Goal: Transaction & Acquisition: Purchase product/service

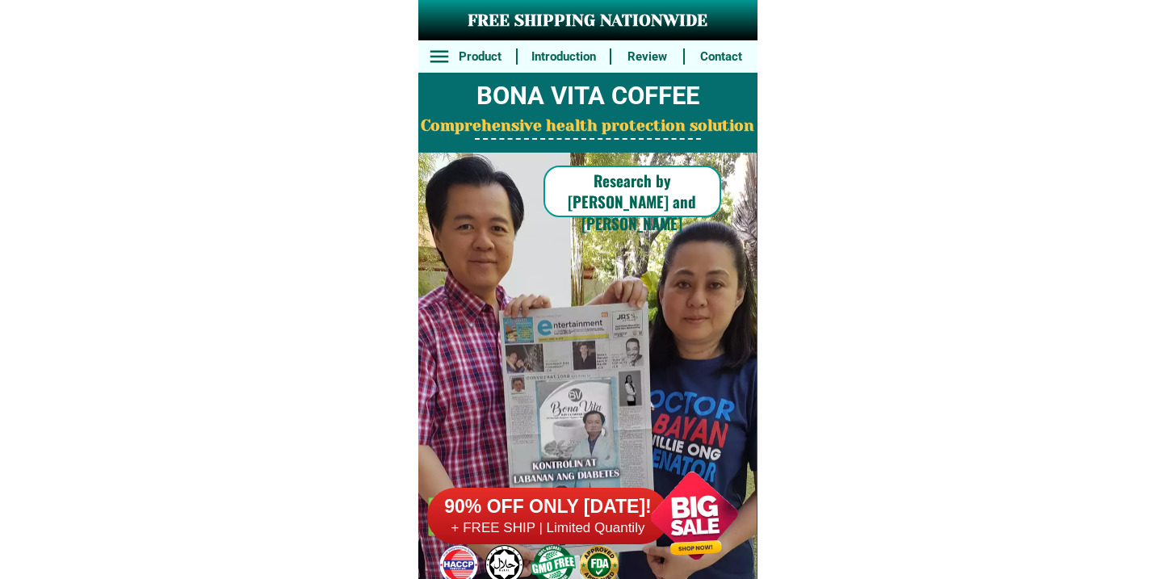
click at [585, 489] on div at bounding box center [548, 516] width 242 height 57
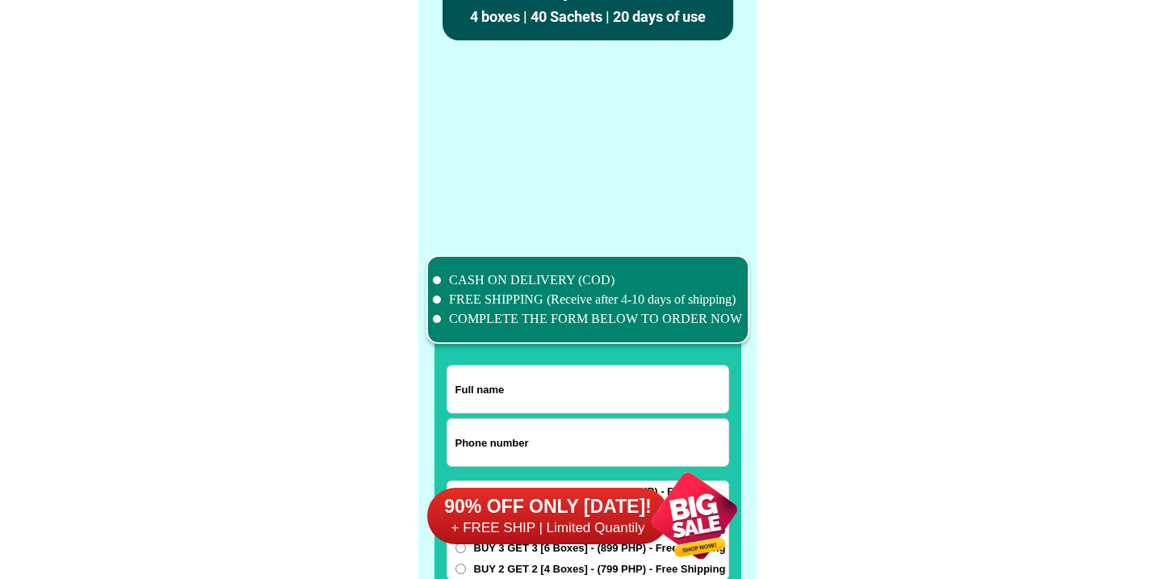
scroll to position [12555, 0]
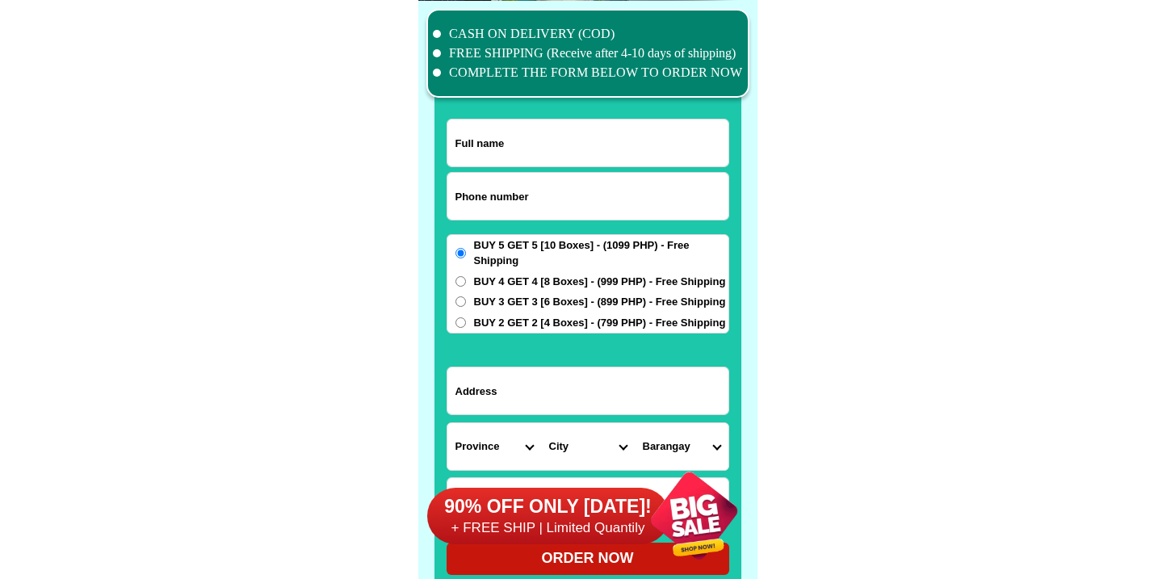
click at [551, 198] on input "Input phone_number" at bounding box center [587, 196] width 281 height 47
paste input "9064517025"
click at [456, 199] on input "9064517025" at bounding box center [587, 196] width 281 height 47
type input "09064517025"
click at [508, 141] on input "Input full_name" at bounding box center [587, 143] width 281 height 47
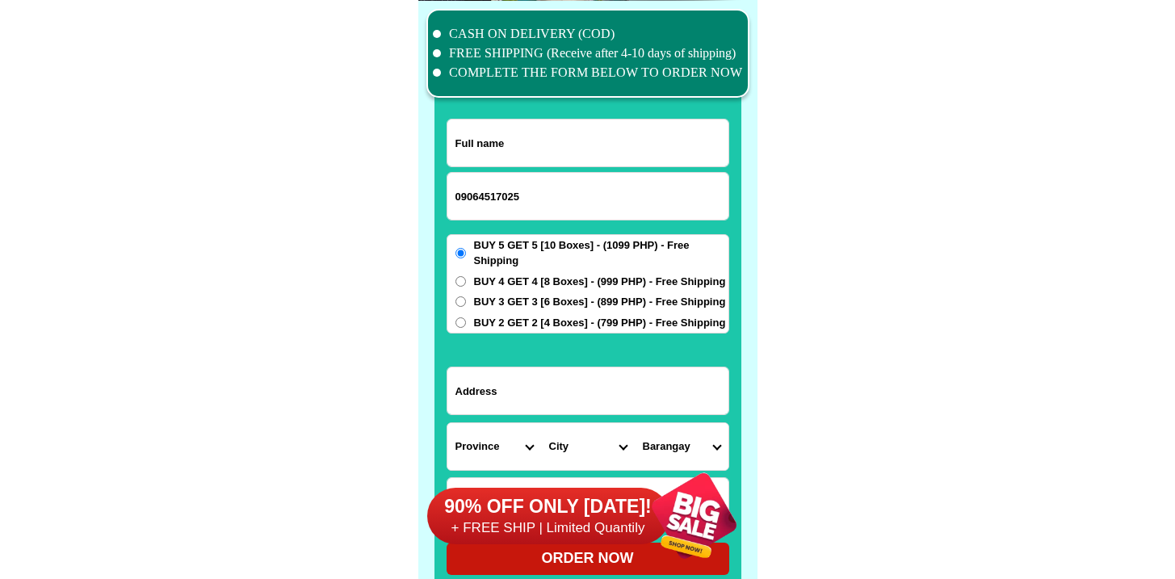
paste input "[PERSON_NAME]"
type input "[PERSON_NAME]"
click at [535, 406] on input "Input address" at bounding box center [587, 390] width 281 height 47
paste input "City View Garden [STREET_ADDRESS]"
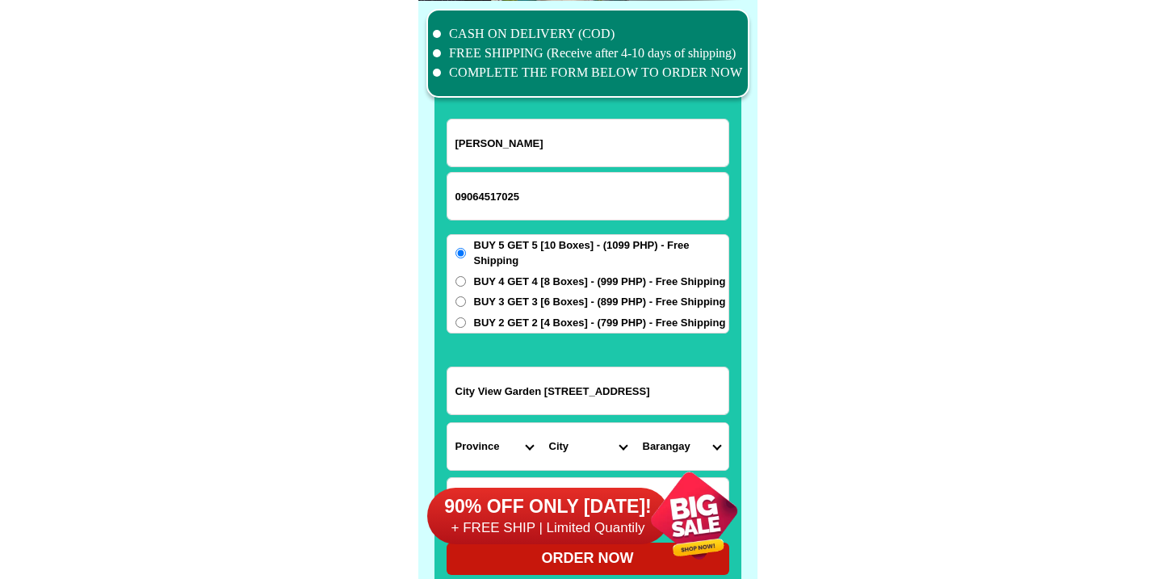
type input "City View Garden [STREET_ADDRESS]"
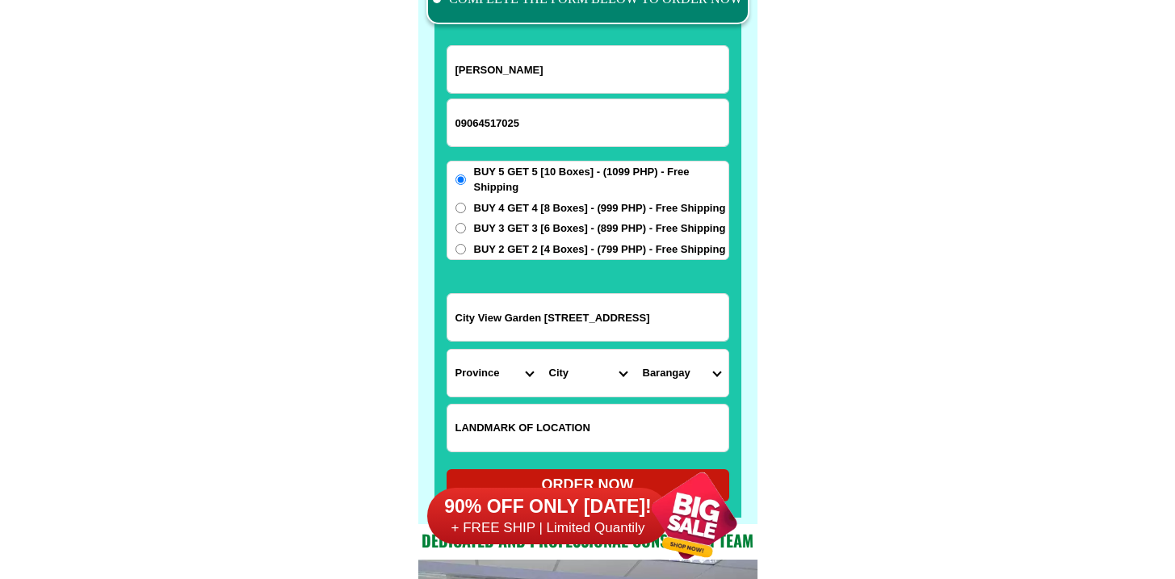
scroll to position [12653, 0]
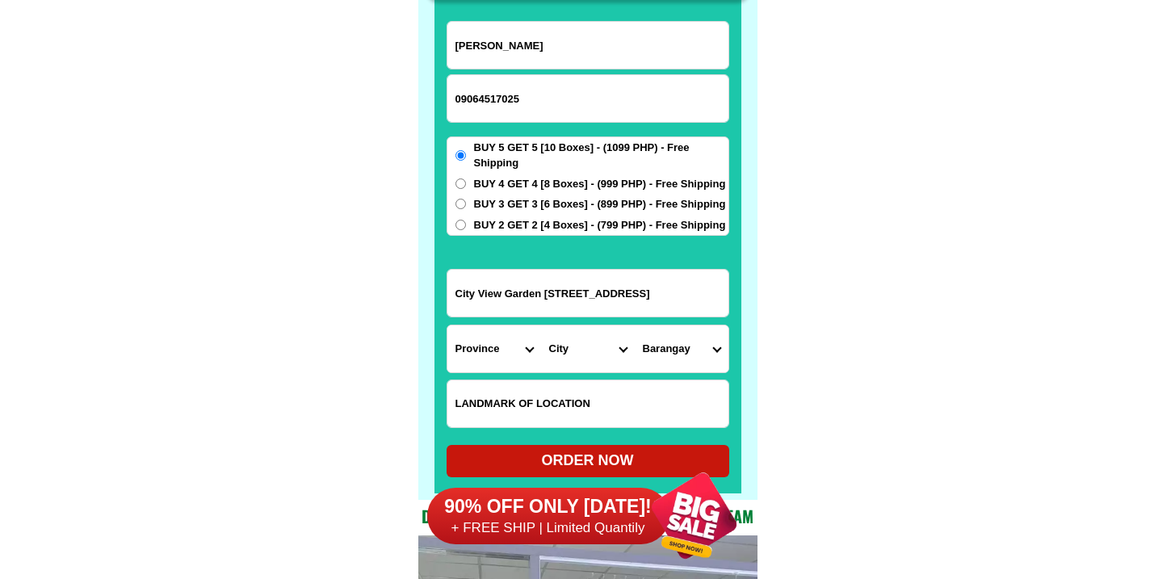
click at [573, 394] on input "Input LANDMARKOFLOCATION" at bounding box center [587, 403] width 281 height 47
click at [541, 384] on input "Input LANDMARKOFLOCATION" at bounding box center [587, 403] width 281 height 47
paste input "[GEOGRAPHIC_DATA] Condominium [PERSON_NAME] coffee"
type input "[GEOGRAPHIC_DATA] Condominium [PERSON_NAME] coffee"
click at [489, 340] on select "Province [GEOGRAPHIC_DATA] [GEOGRAPHIC_DATA] [GEOGRAPHIC_DATA] [GEOGRAPHIC_DATA…" at bounding box center [494, 348] width 94 height 47
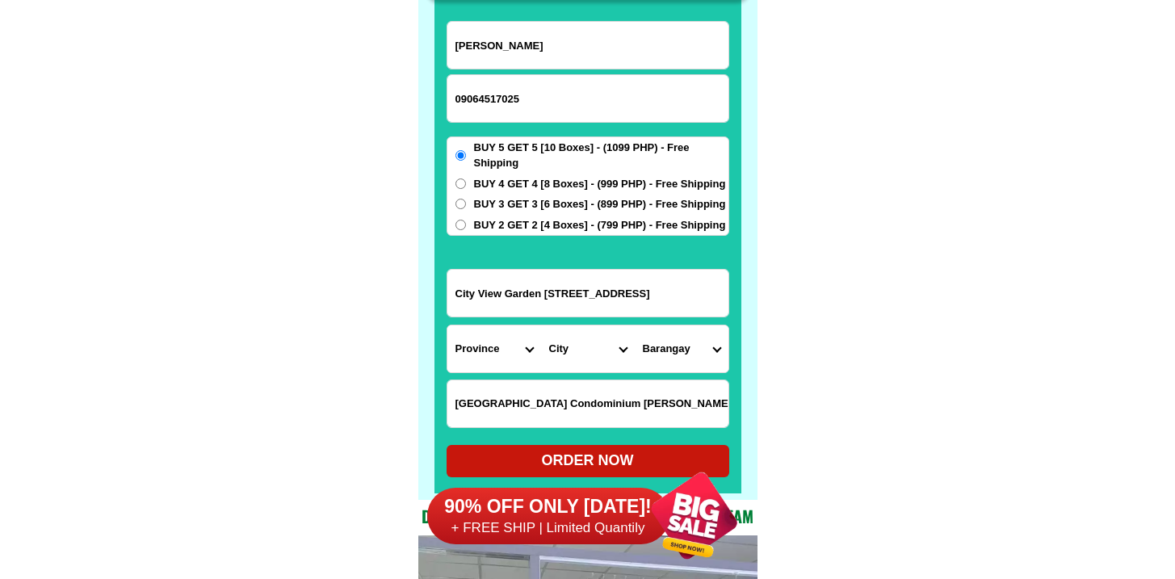
select select "63_219"
click at [447, 325] on select "Province [GEOGRAPHIC_DATA] [GEOGRAPHIC_DATA] [GEOGRAPHIC_DATA] [GEOGRAPHIC_DATA…" at bounding box center [494, 348] width 94 height 47
click at [608, 361] on select "City [GEOGRAPHIC_DATA] [GEOGRAPHIC_DATA] [GEOGRAPHIC_DATA] [GEOGRAPHIC_DATA]-ci…" at bounding box center [588, 348] width 94 height 47
select select "63_2196219"
click at [541, 325] on select "City [GEOGRAPHIC_DATA] [GEOGRAPHIC_DATA] [GEOGRAPHIC_DATA] [GEOGRAPHIC_DATA]-ci…" at bounding box center [588, 348] width 94 height 47
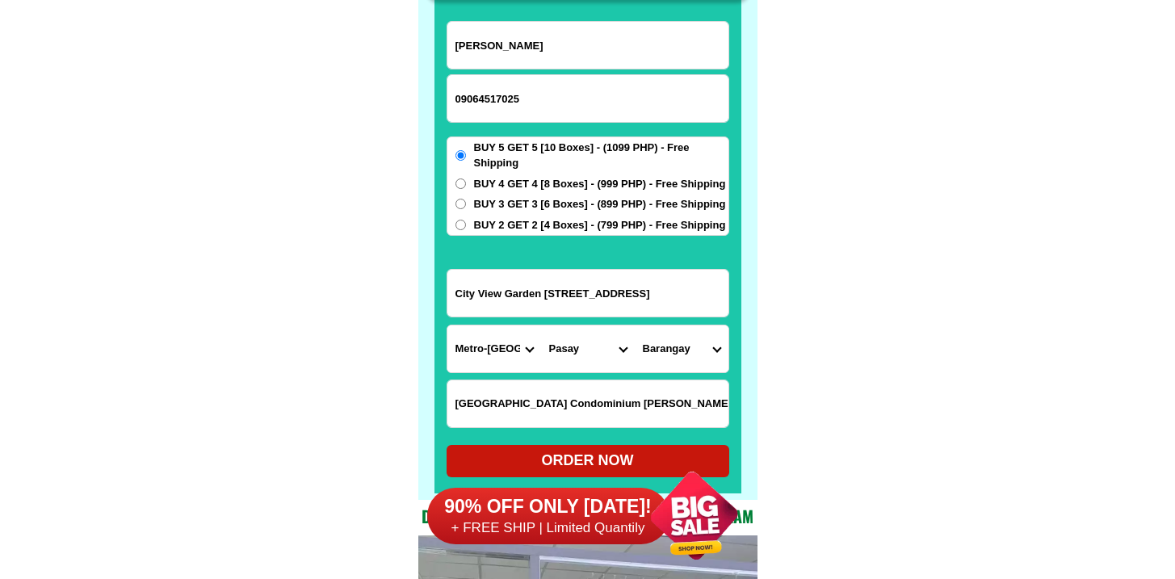
click at [668, 349] on select "[GEOGRAPHIC_DATA]" at bounding box center [682, 348] width 94 height 47
select select "63_21962194415"
click at [635, 325] on select "[GEOGRAPHIC_DATA]" at bounding box center [682, 348] width 94 height 47
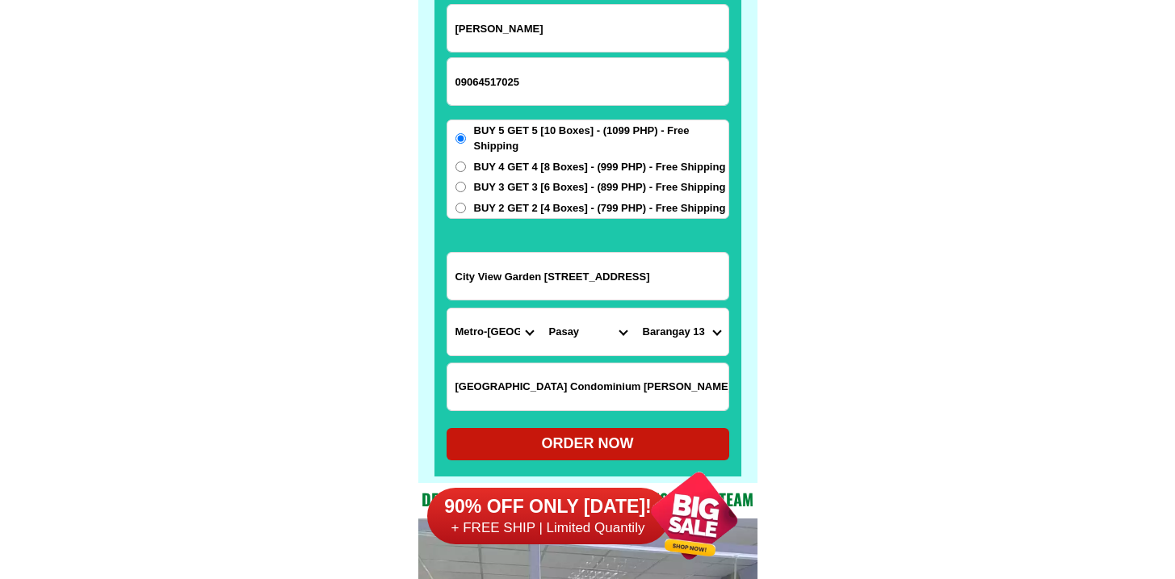
scroll to position [12694, 0]
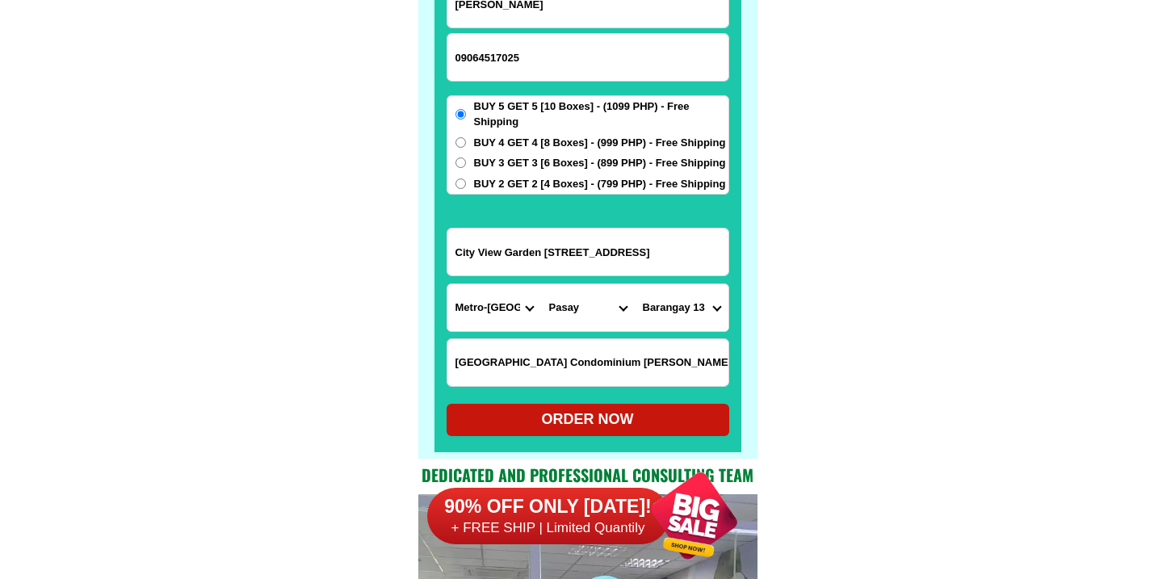
click at [574, 420] on div "ORDER NOW" at bounding box center [588, 420] width 283 height 22
type input "[GEOGRAPHIC_DATA] Condominium [PERSON_NAME] coffee"
radio input "true"
